Goal: Contribute content

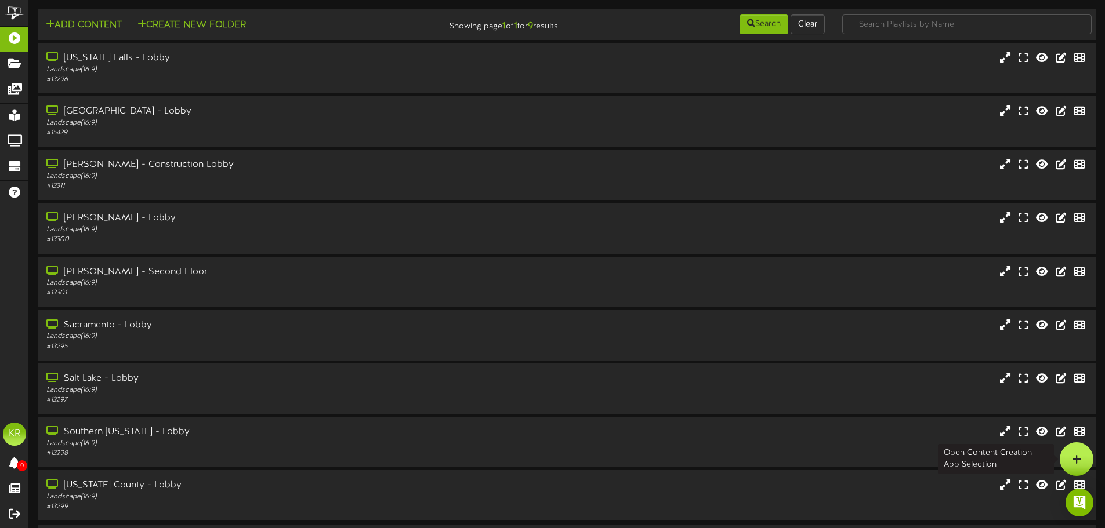
click at [1087, 456] on div at bounding box center [1077, 460] width 34 height 34
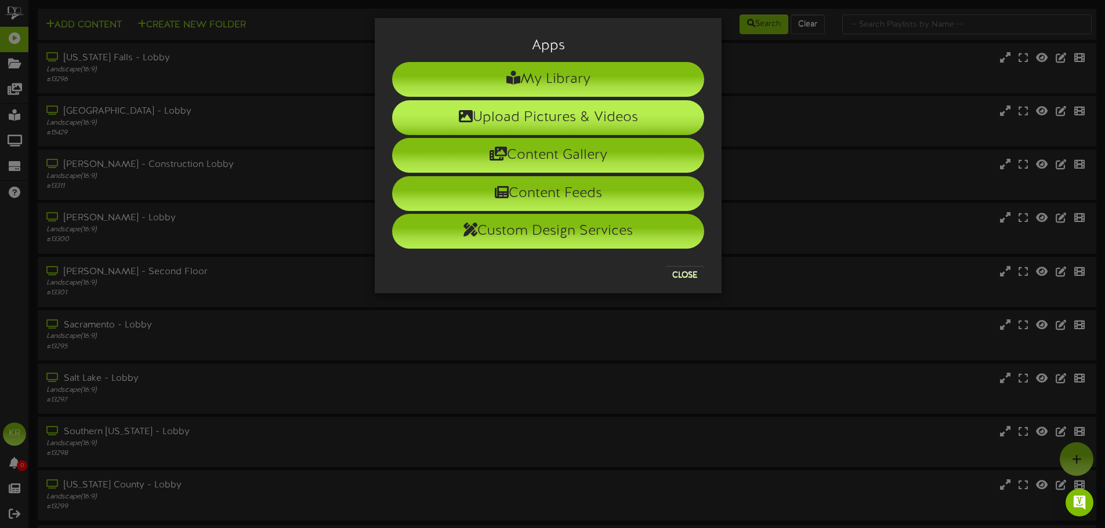
click at [504, 117] on li "Upload Pictures & Videos" at bounding box center [548, 117] width 312 height 35
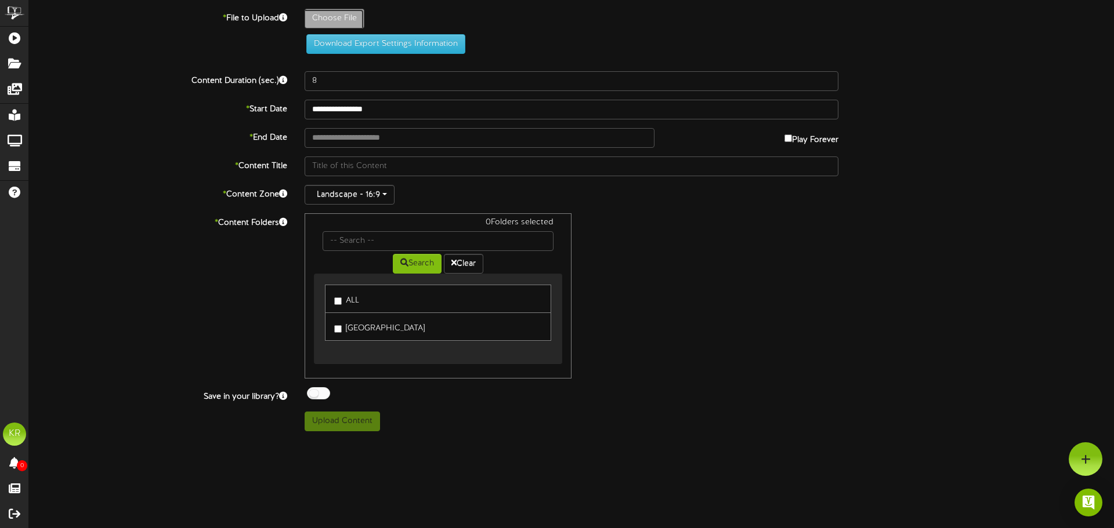
type input "**********"
type input "INSTALLS9-8"
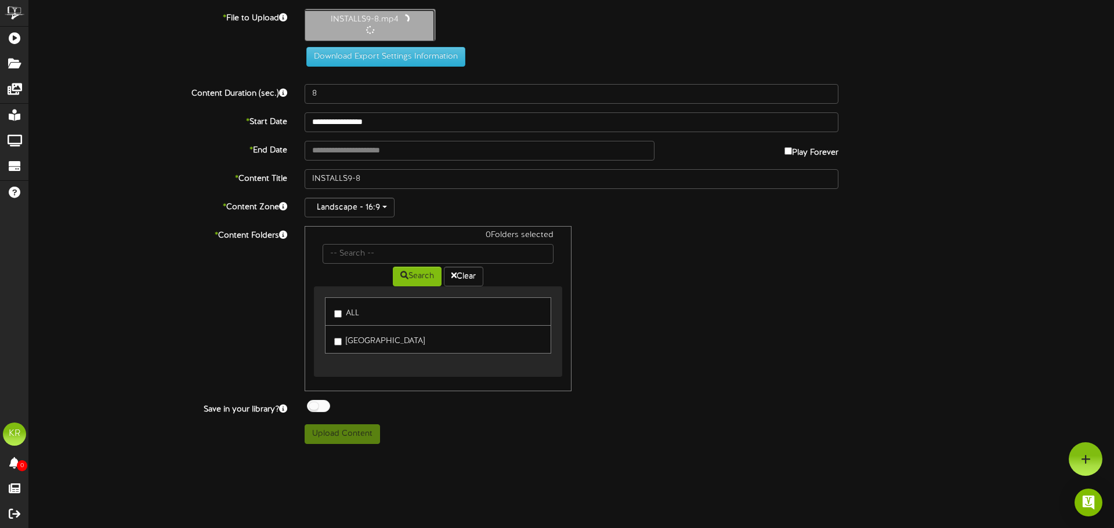
type input "10"
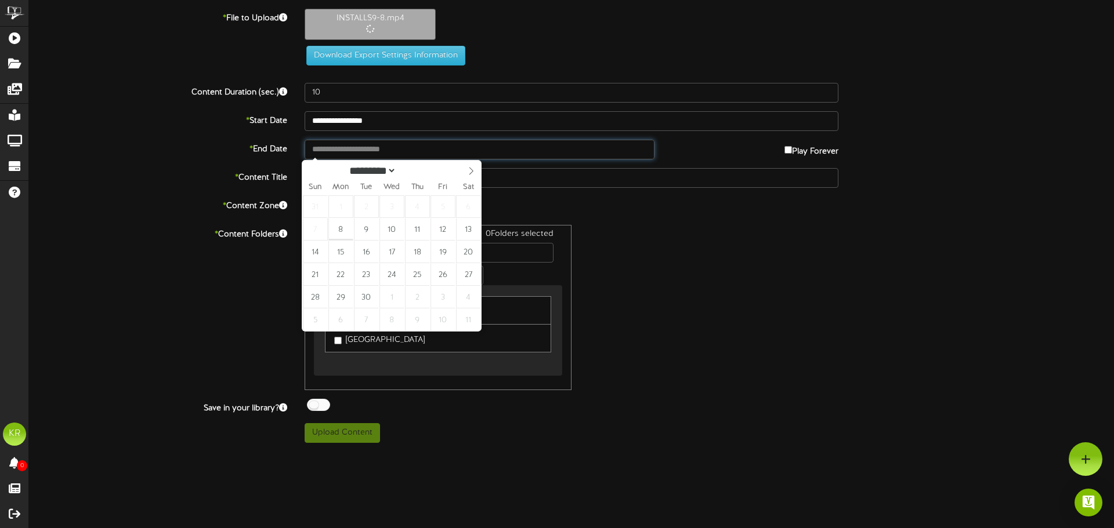
click at [345, 158] on body "ChannelValet Playlists Folders Messages My Library Groups Devices Help KR [PERS…" at bounding box center [557, 226] width 1114 height 452
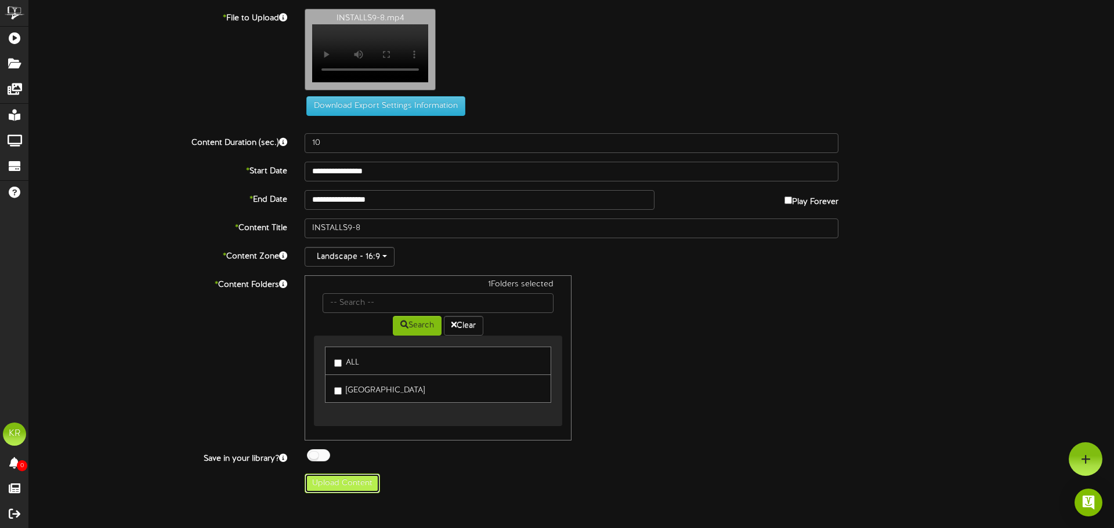
click at [365, 490] on button "Upload Content" at bounding box center [342, 484] width 75 height 20
type input "**********"
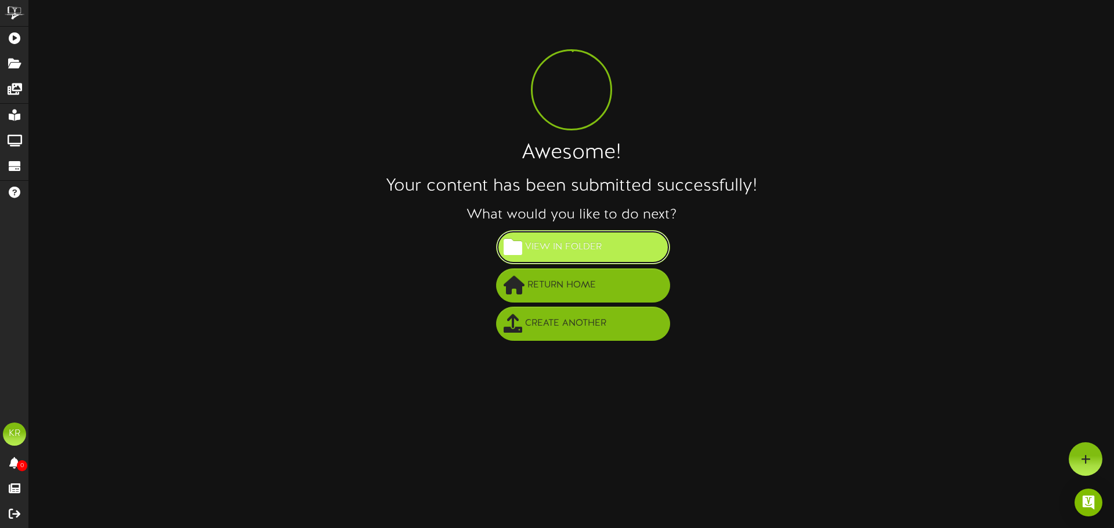
click at [603, 249] on span "View in Folder" at bounding box center [563, 247] width 82 height 19
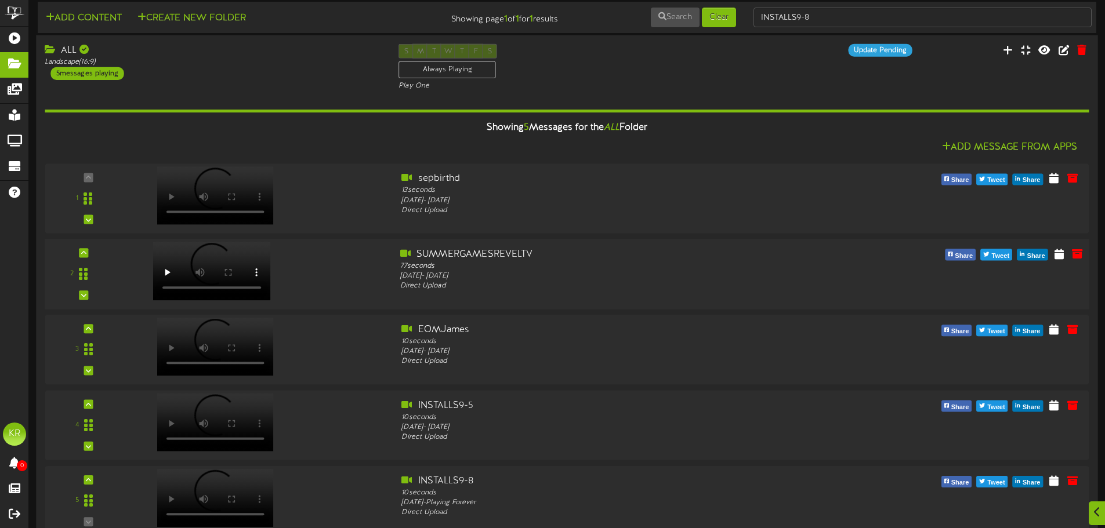
scroll to position [40, 0]
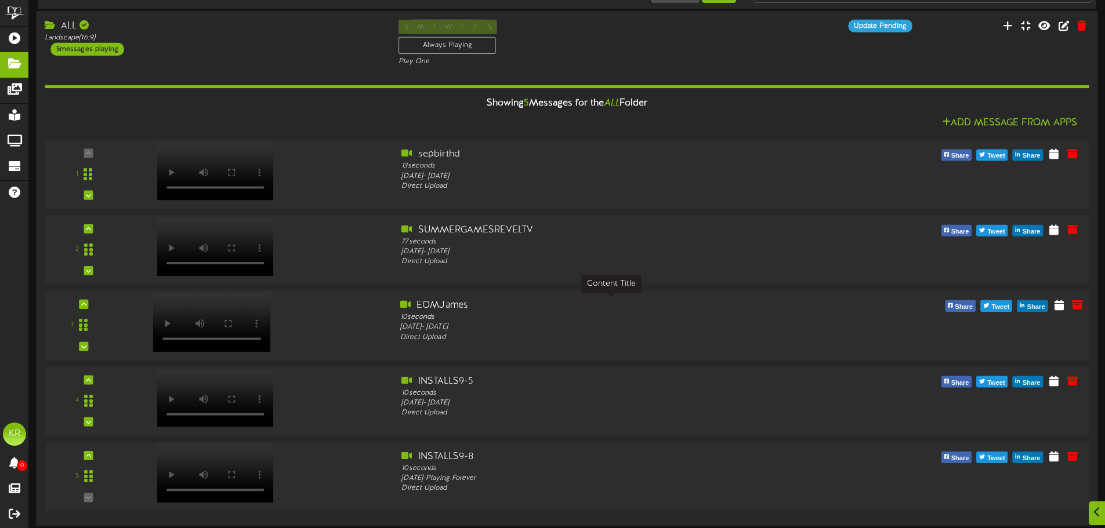
click at [460, 302] on div "EOMJames" at bounding box center [611, 305] width 422 height 13
click at [1082, 382] on icon at bounding box center [1077, 380] width 13 height 13
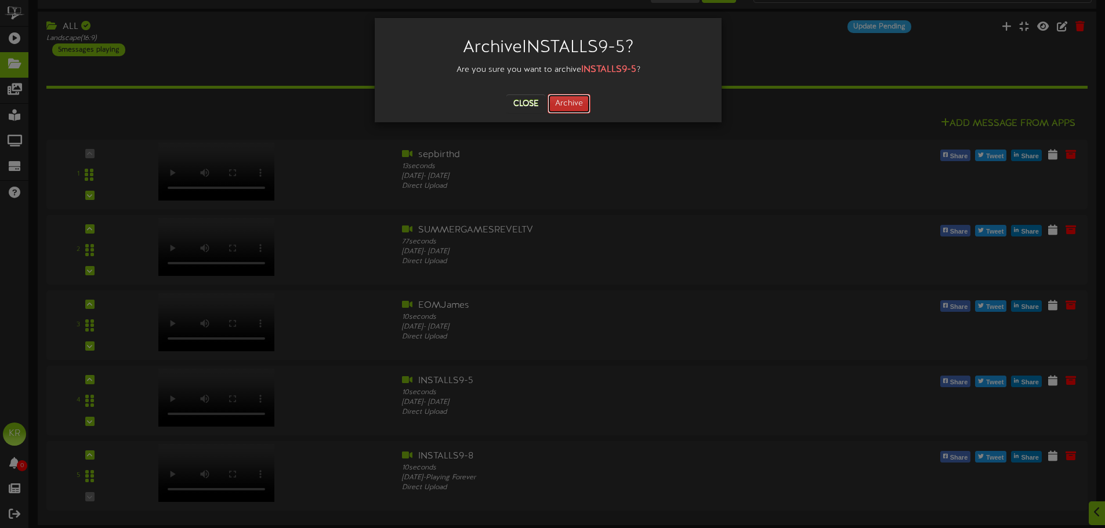
click at [560, 103] on button "Archive" at bounding box center [569, 104] width 43 height 20
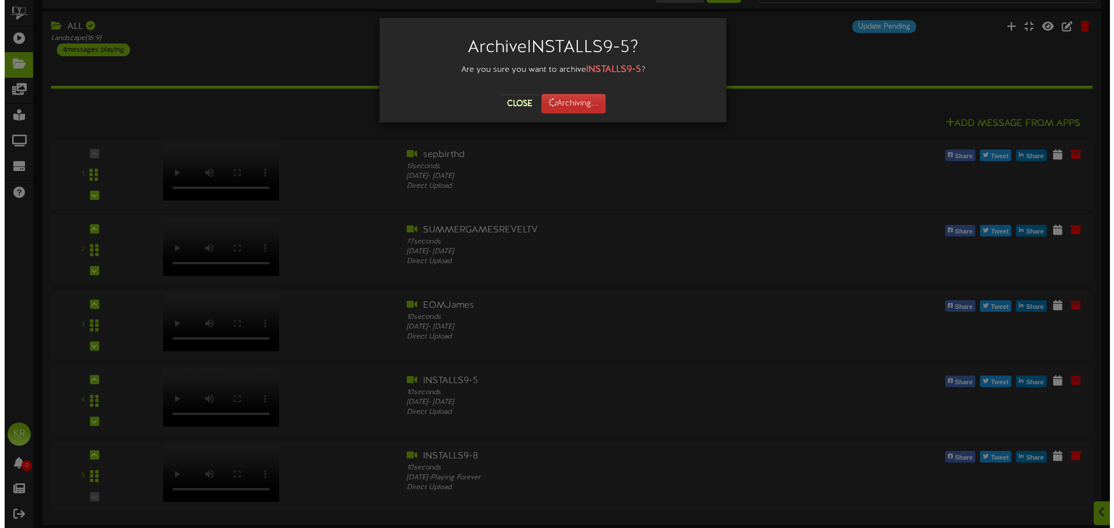
scroll to position [0, 0]
